Goal: Task Accomplishment & Management: Manage account settings

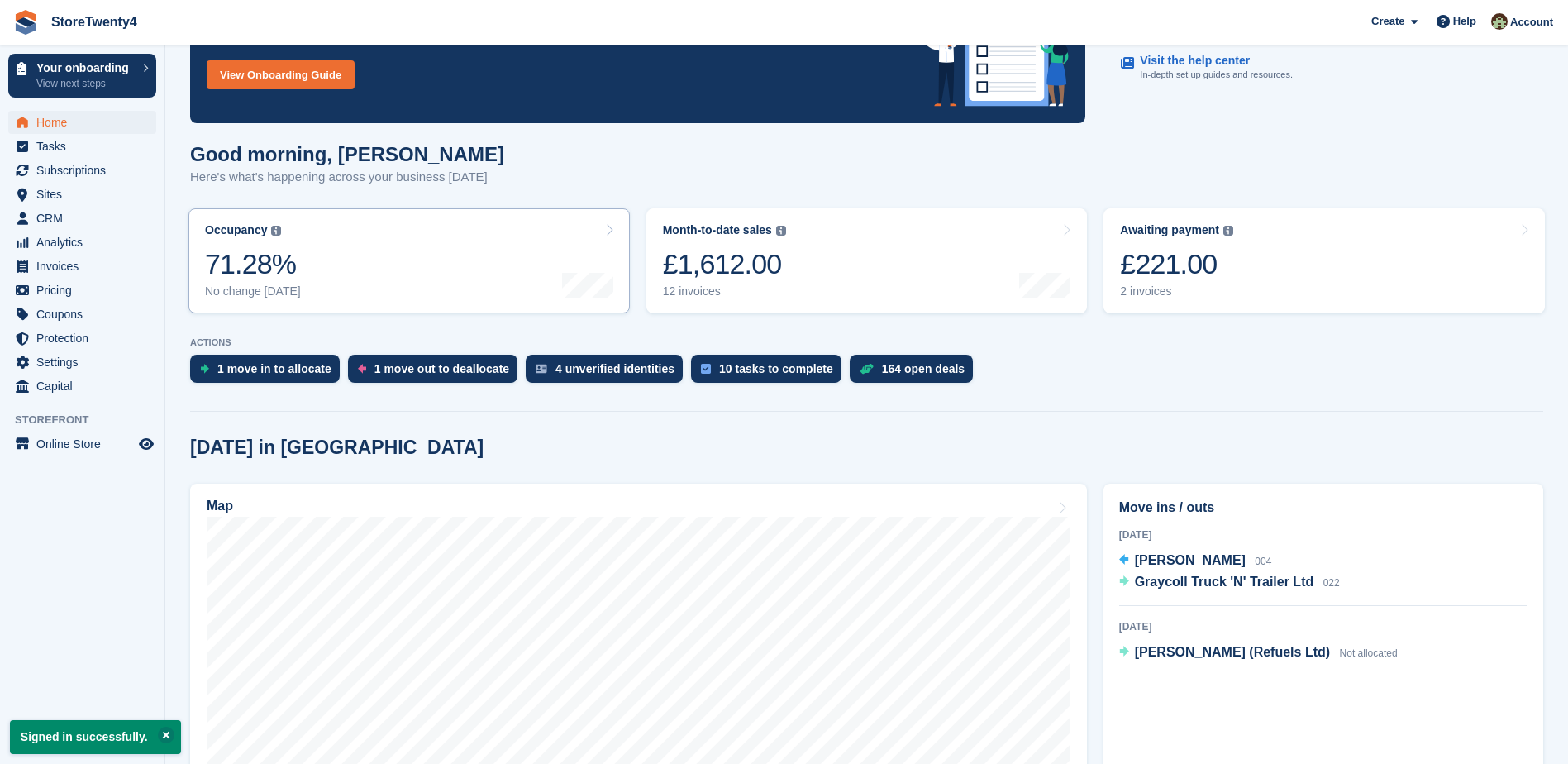
scroll to position [83, 0]
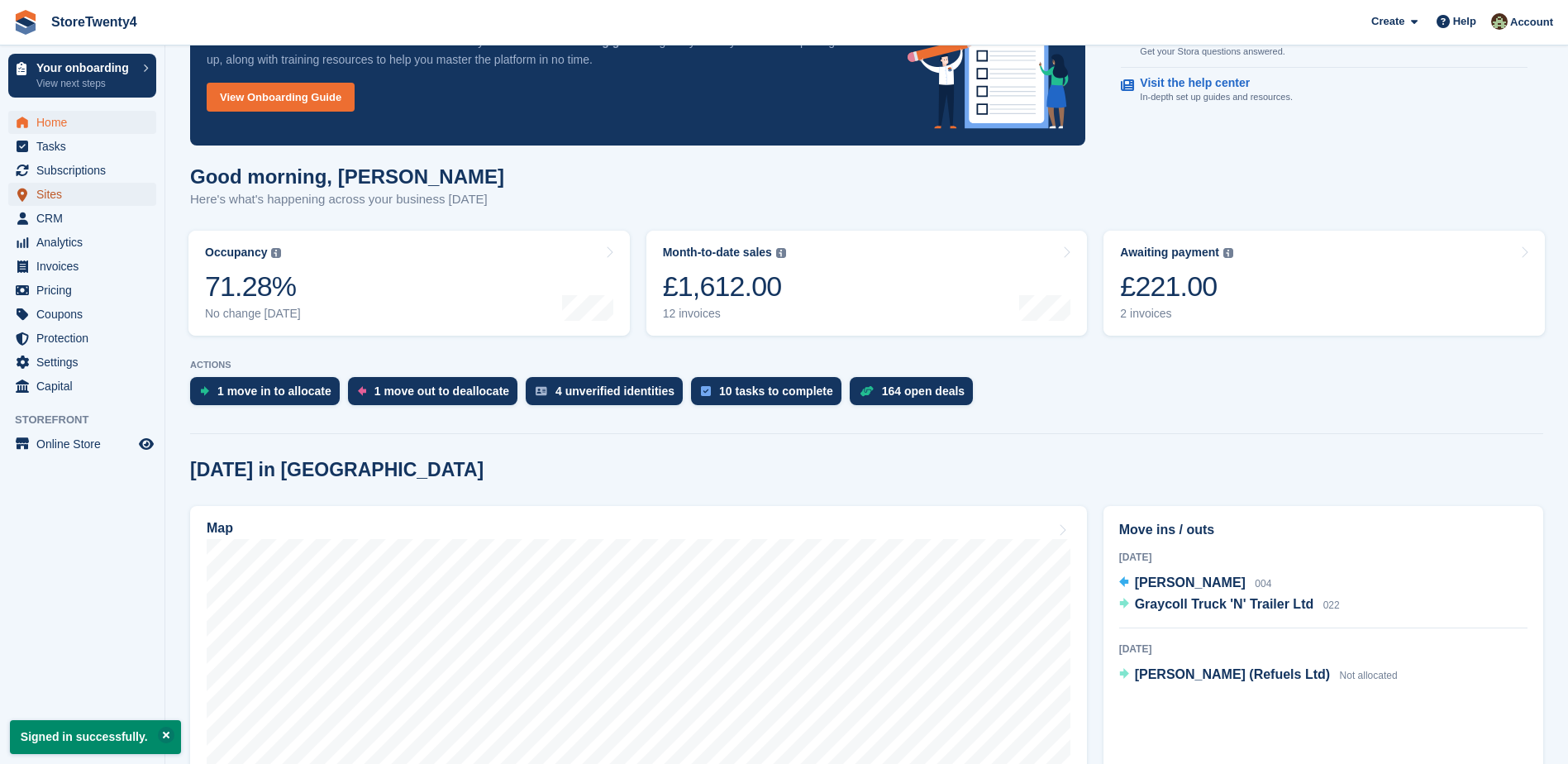
click at [60, 193] on span "Sites" at bounding box center [86, 193] width 99 height 23
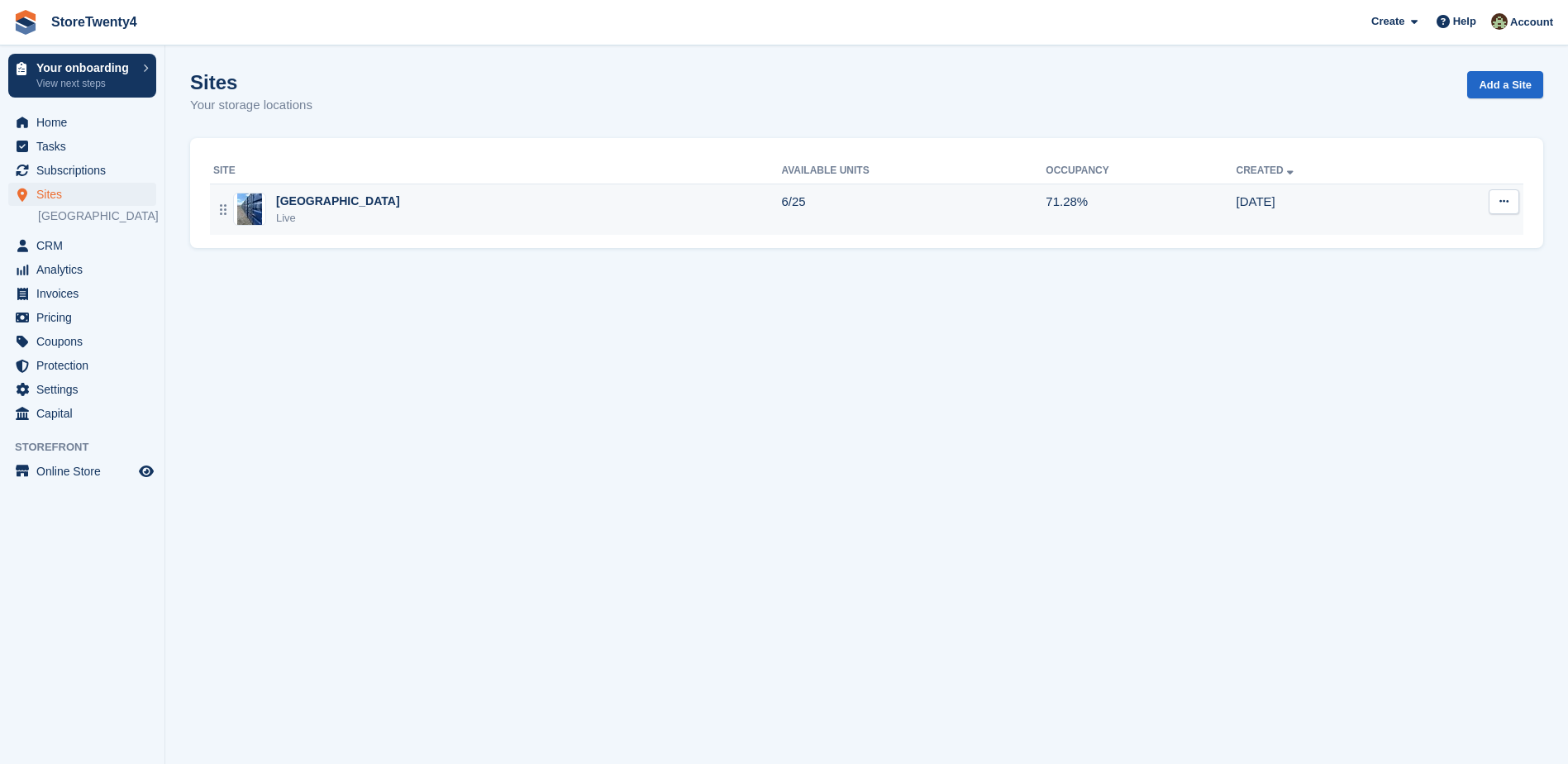
click at [388, 203] on div "[GEOGRAPHIC_DATA]" at bounding box center [337, 201] width 124 height 18
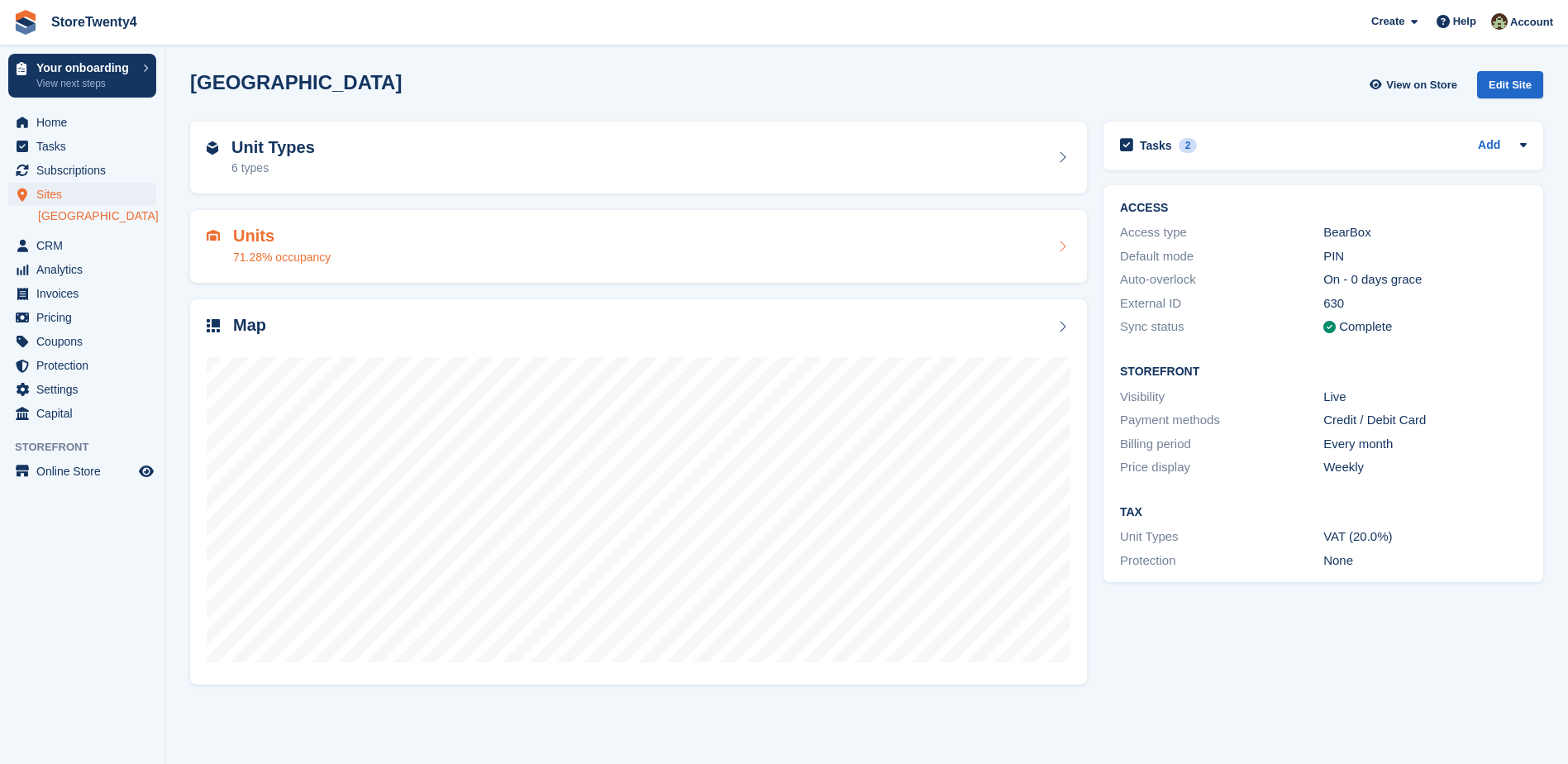
click at [295, 232] on h2 "Units" at bounding box center [282, 236] width 98 height 19
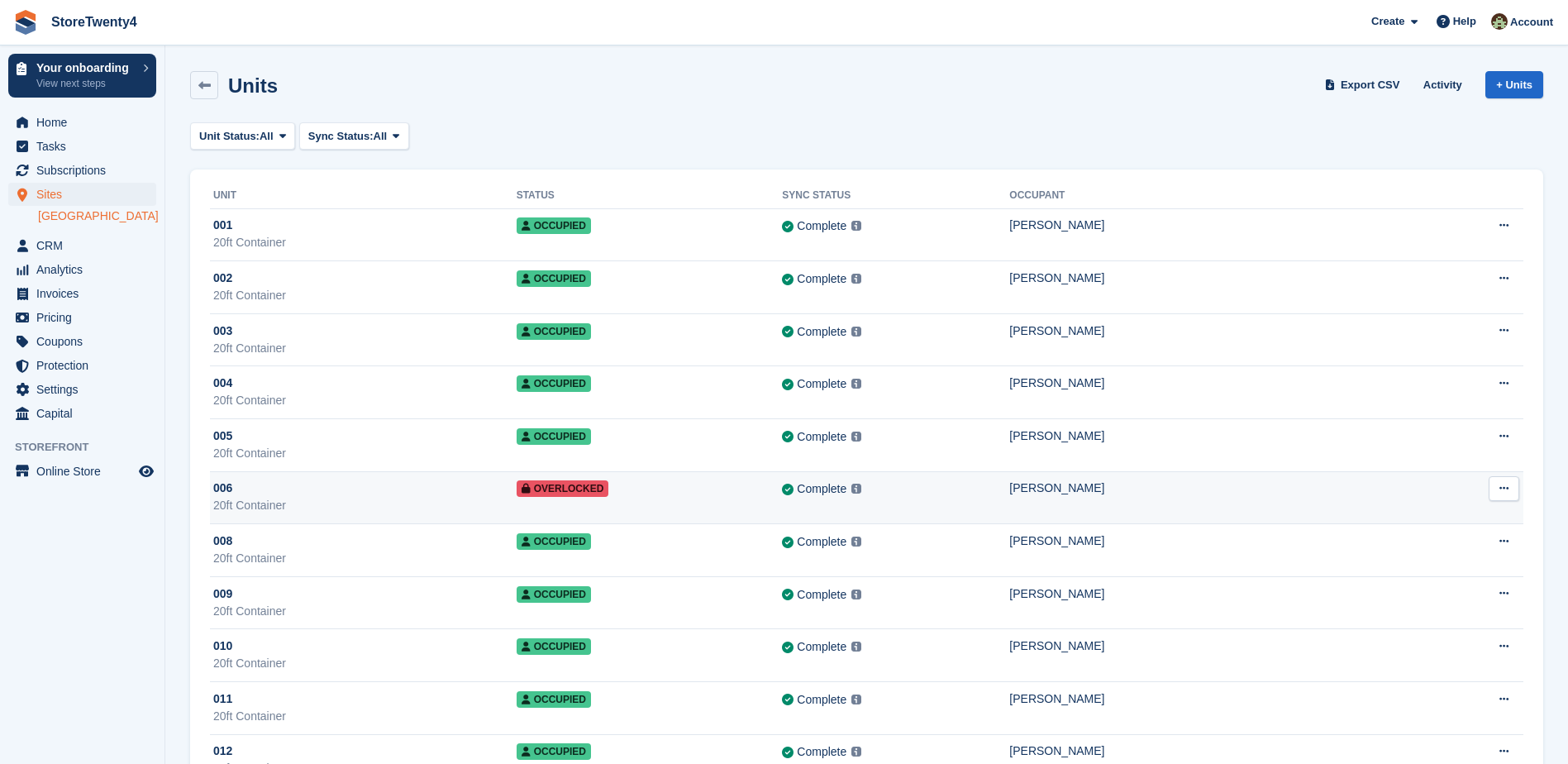
click at [1508, 486] on icon at bounding box center [1504, 488] width 9 height 11
click at [1394, 519] on p "Edit unit" at bounding box center [1439, 520] width 144 height 21
click at [579, 488] on span "Overlocked" at bounding box center [563, 489] width 93 height 17
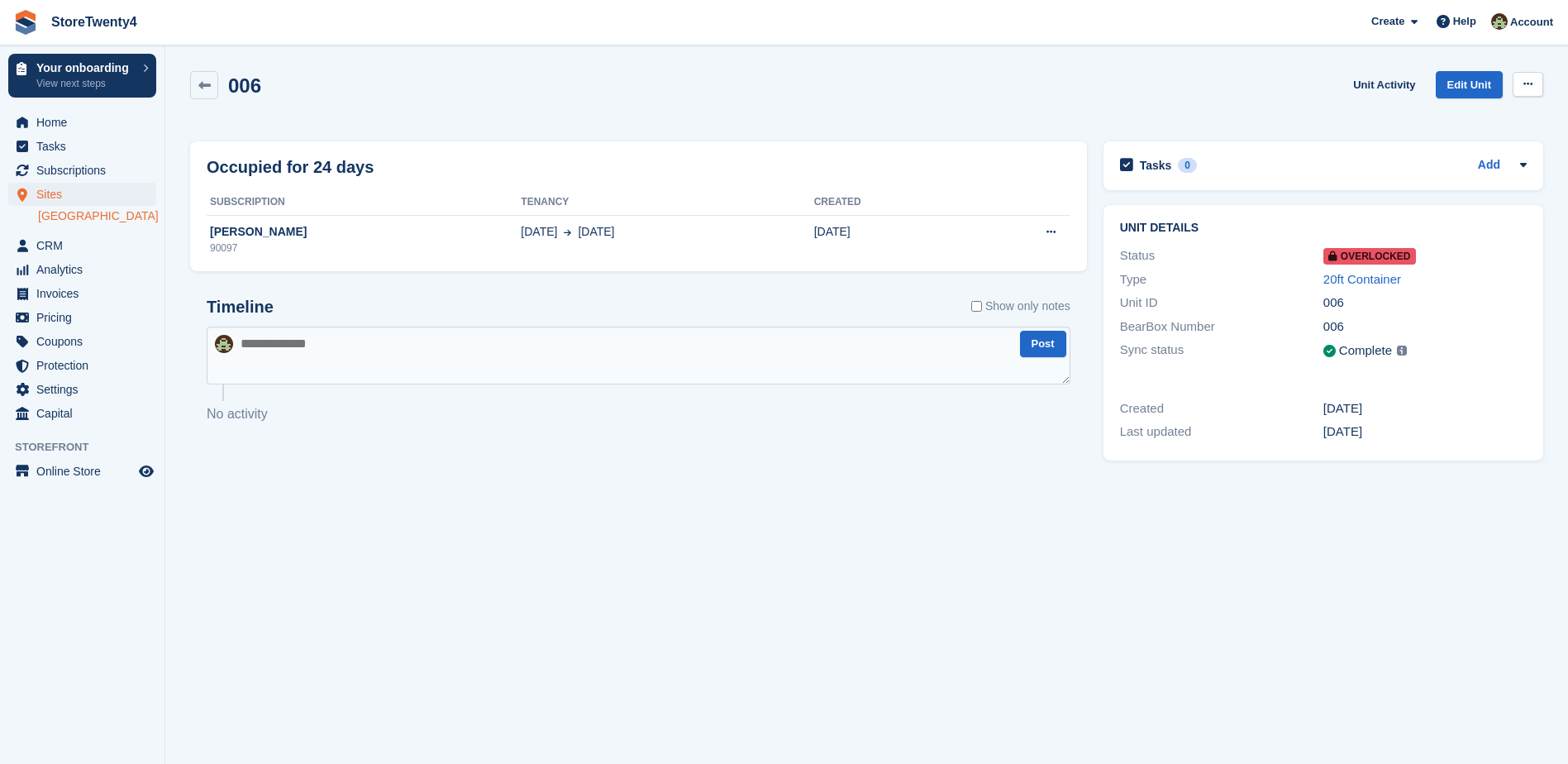
click at [1531, 86] on icon at bounding box center [1528, 84] width 9 height 11
click at [1477, 115] on p "Remove Overlock" at bounding box center [1463, 116] width 144 height 21
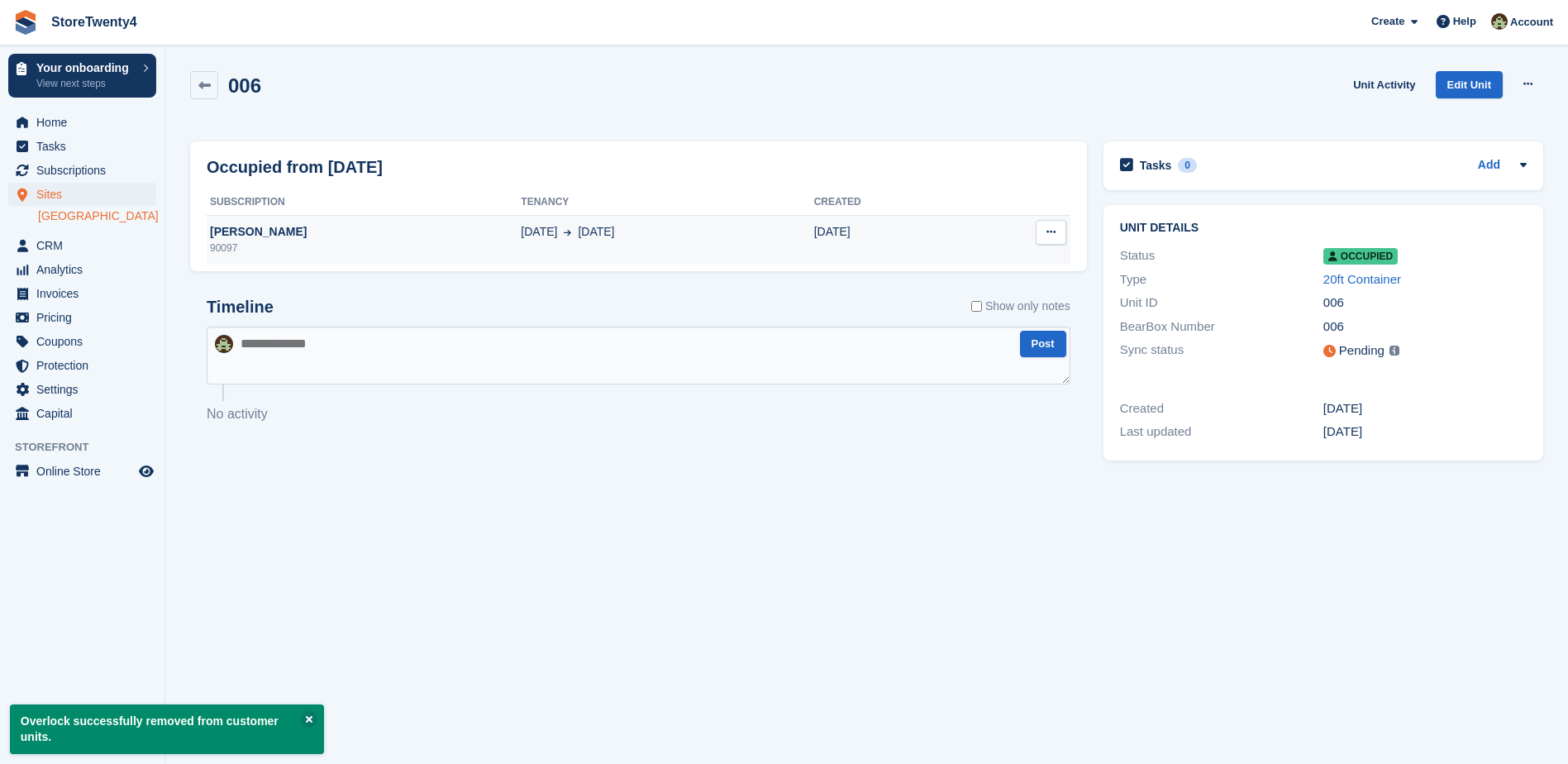
click at [1053, 228] on icon at bounding box center [1051, 232] width 9 height 11
click at [924, 265] on p "Deallocate" at bounding box center [986, 264] width 144 height 21
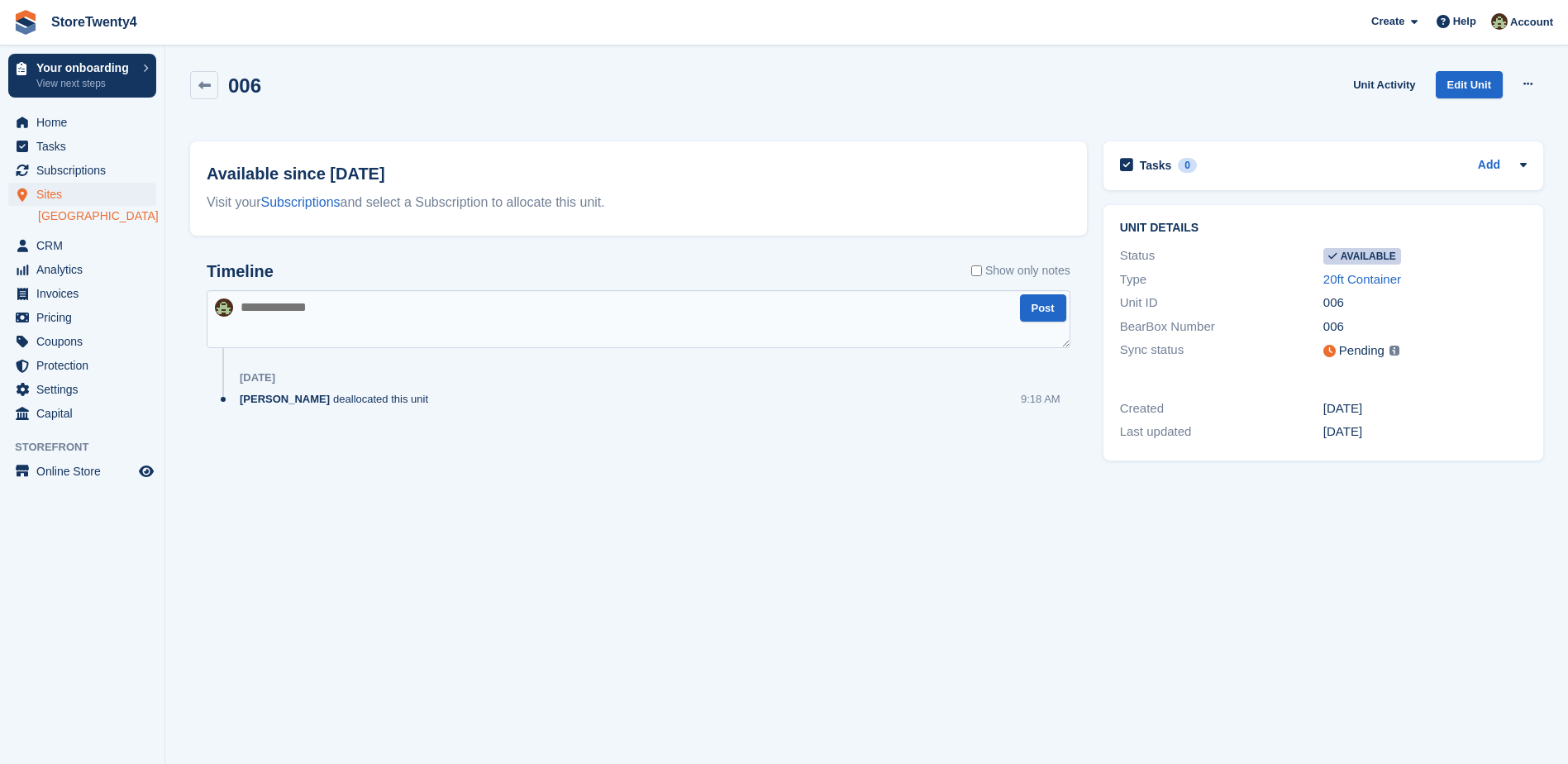
click at [91, 218] on link "[GEOGRAPHIC_DATA]" at bounding box center [97, 216] width 118 height 16
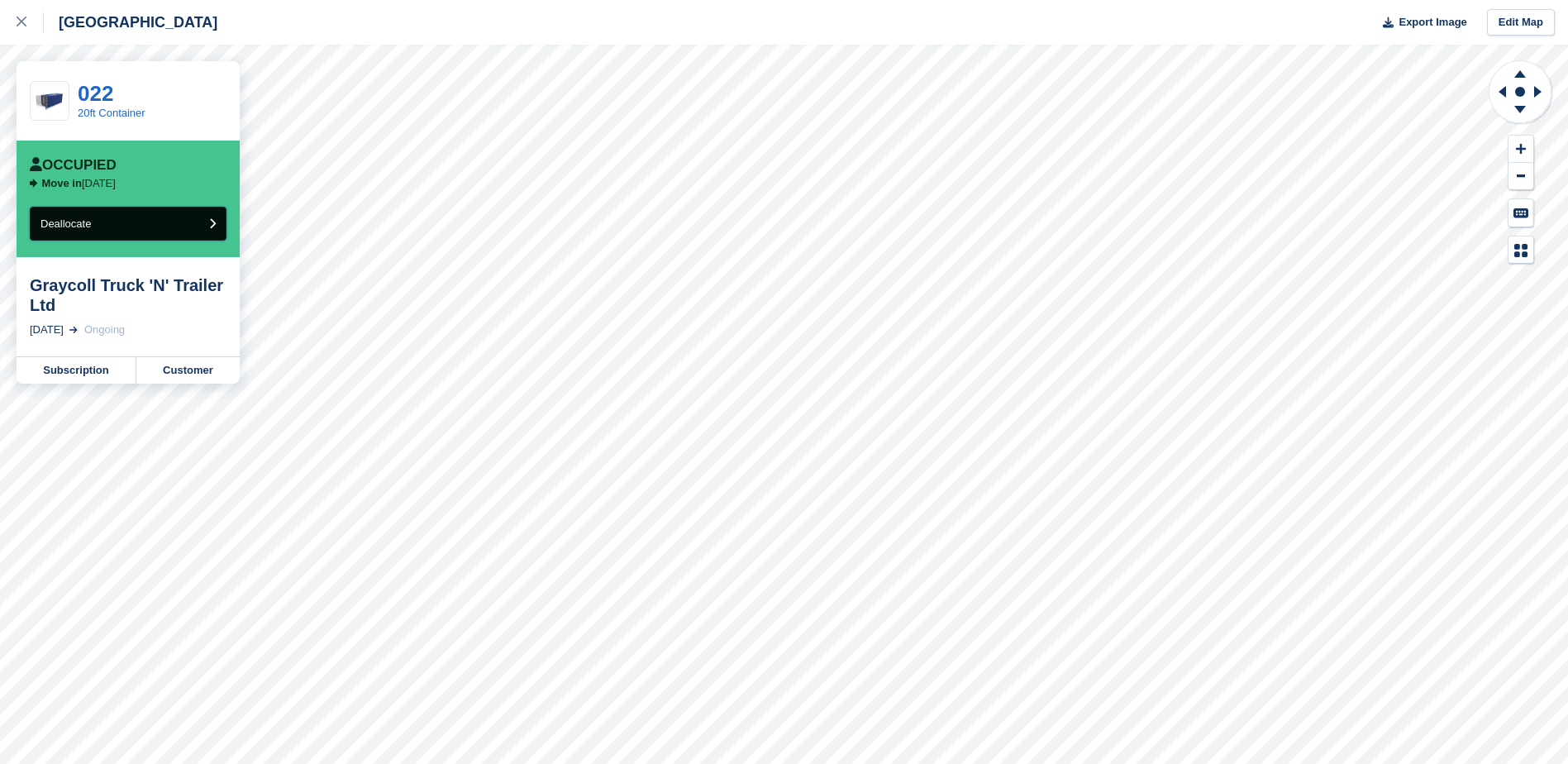
click at [187, 227] on button "Deallocate" at bounding box center [128, 223] width 197 height 33
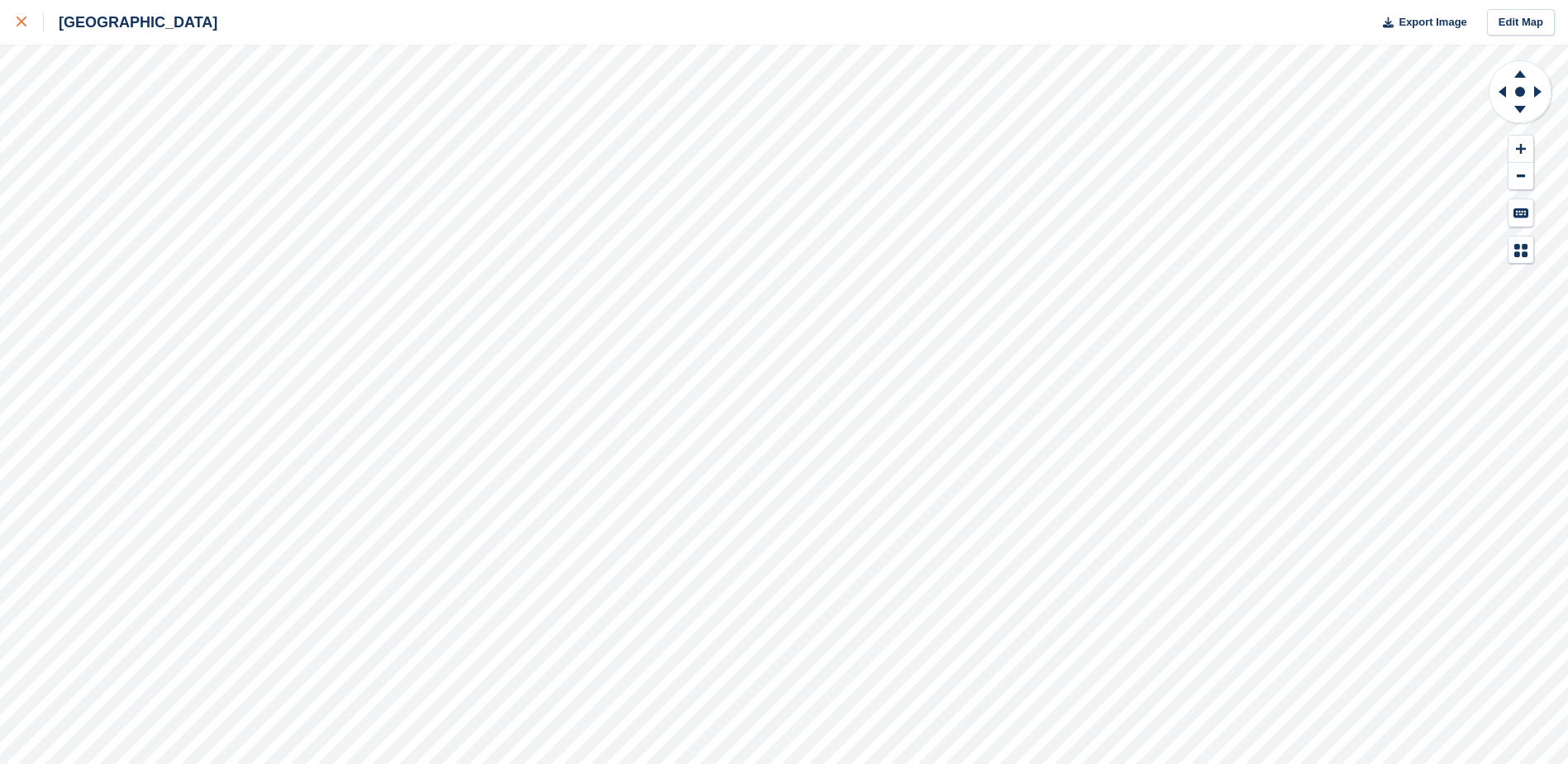
click at [17, 21] on icon at bounding box center [21, 21] width 10 height 10
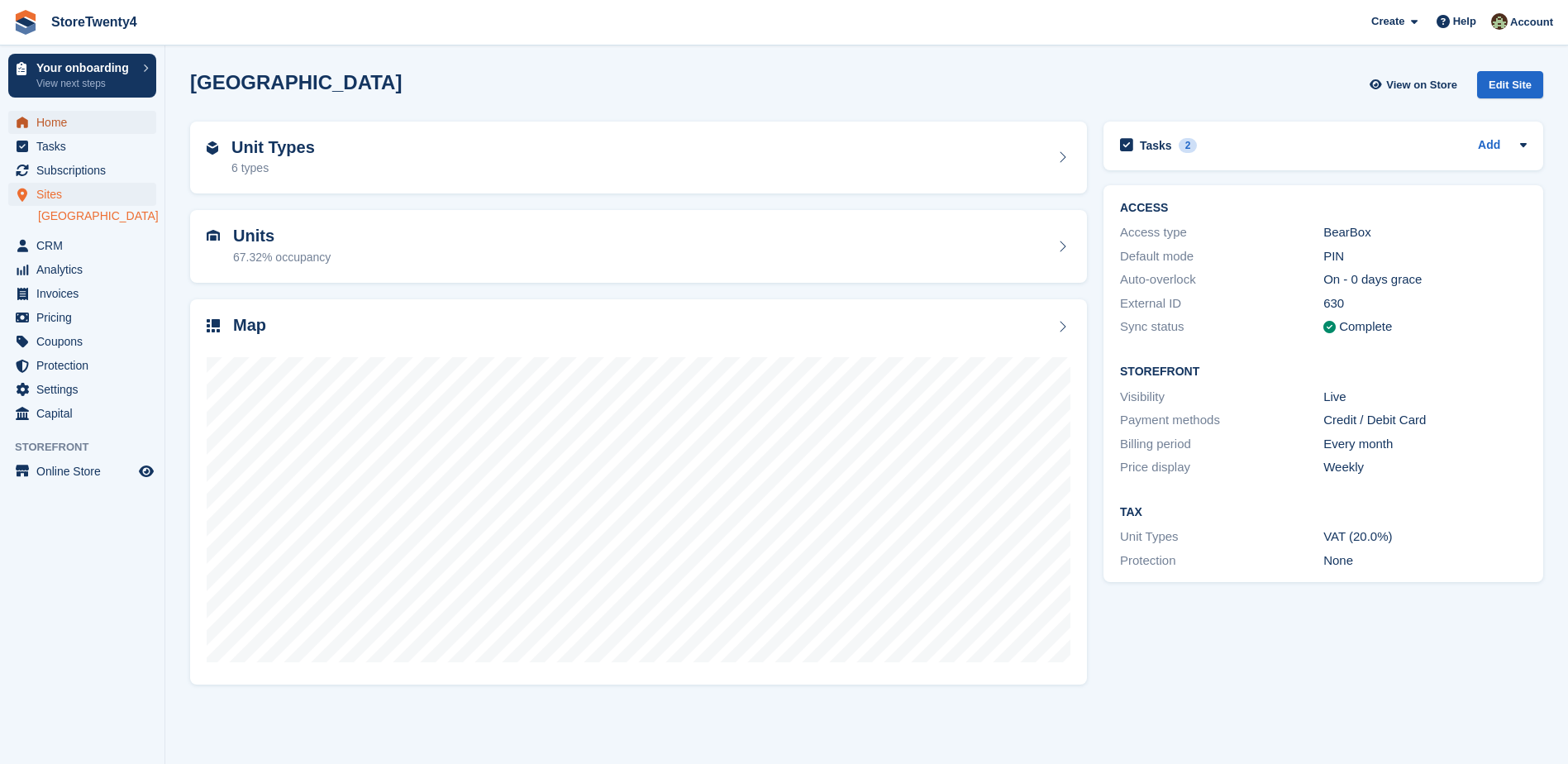
click at [56, 115] on span "Home" at bounding box center [86, 122] width 99 height 23
